Goal: Submit feedback/report problem

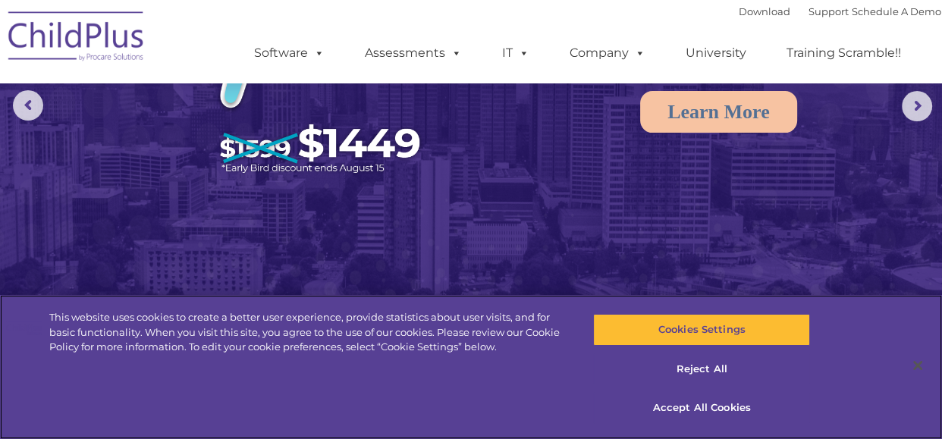
select select "MEDIUM"
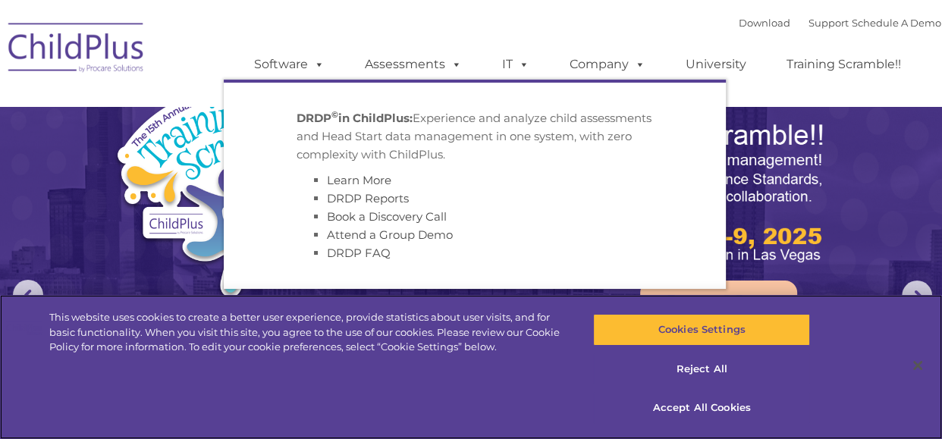
select select "MEDIUM"
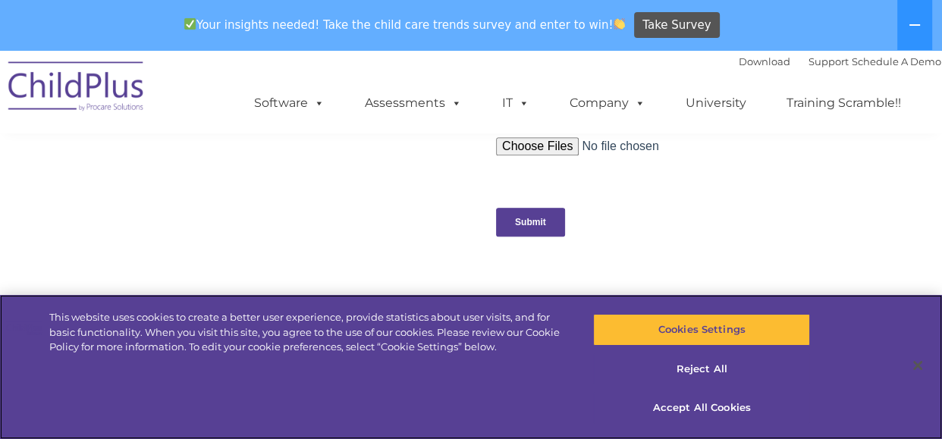
scroll to position [1594, 0]
